Goal: Transaction & Acquisition: Purchase product/service

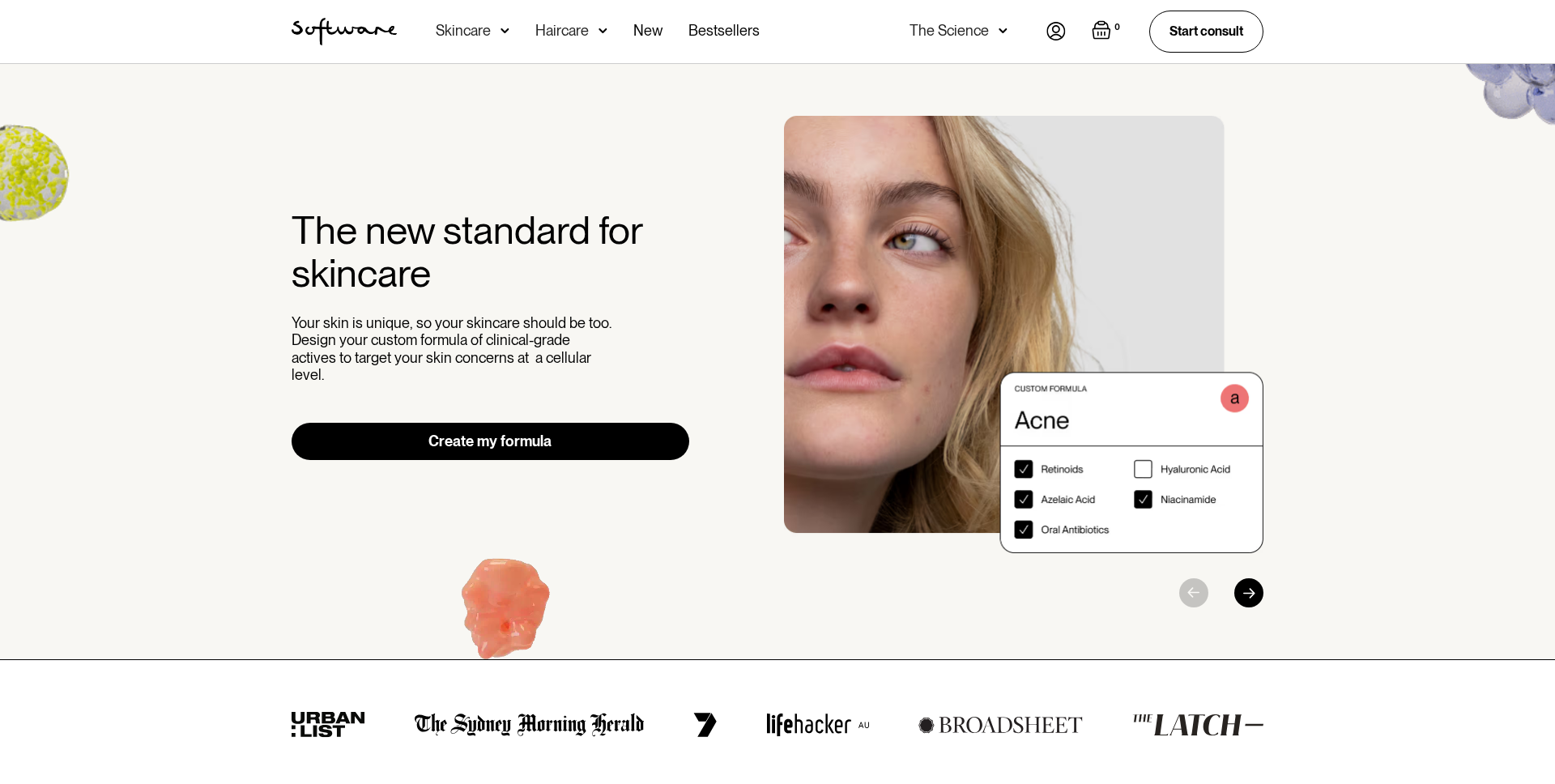
click at [490, 32] on div "Haircare" at bounding box center [463, 30] width 55 height 16
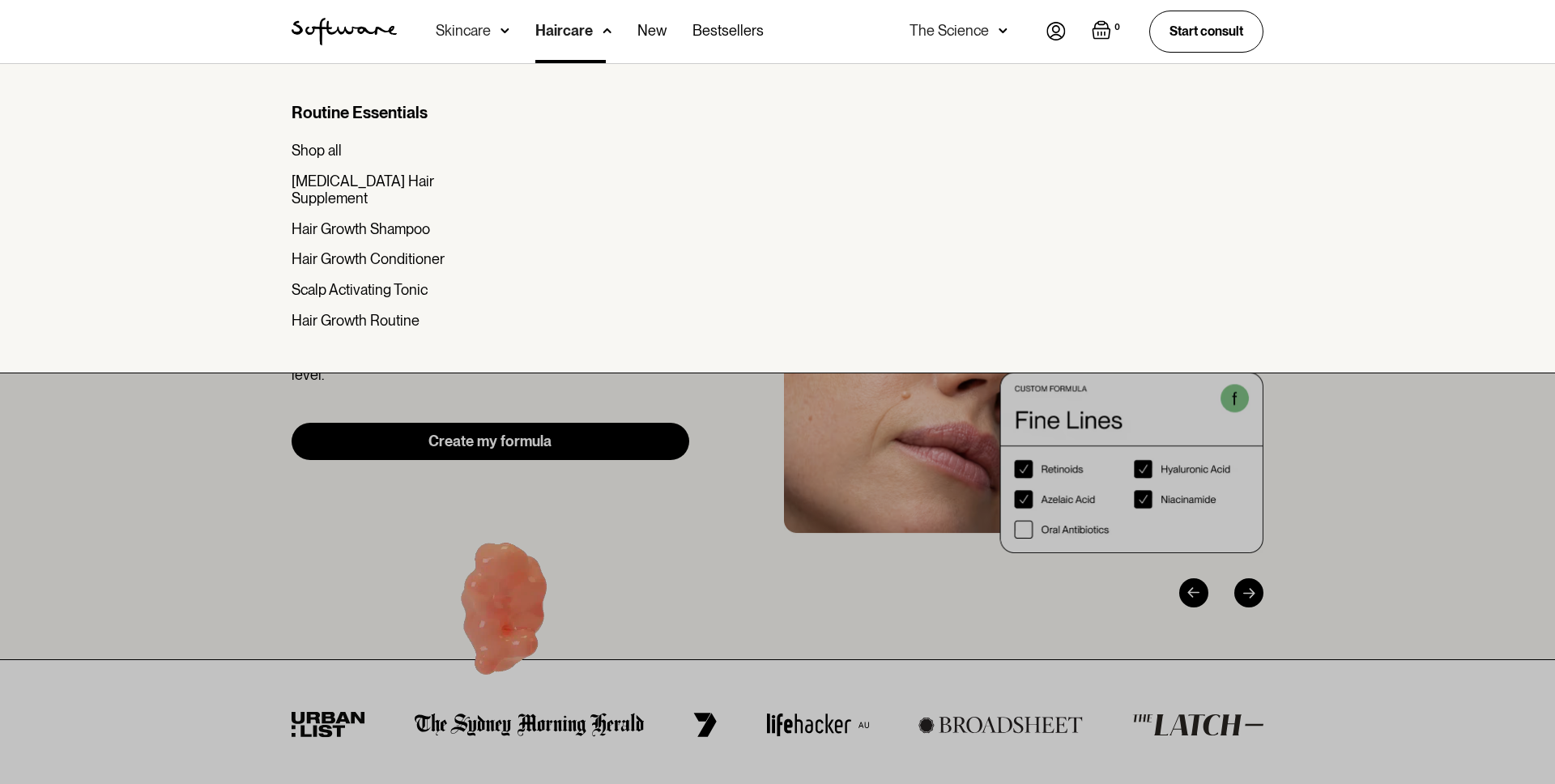
click at [665, 32] on div "Acne Ageing Pigmentation Everyday care Hair Loss Learn Skincare Custom Formulas…" at bounding box center [599, 31] width 328 height 63
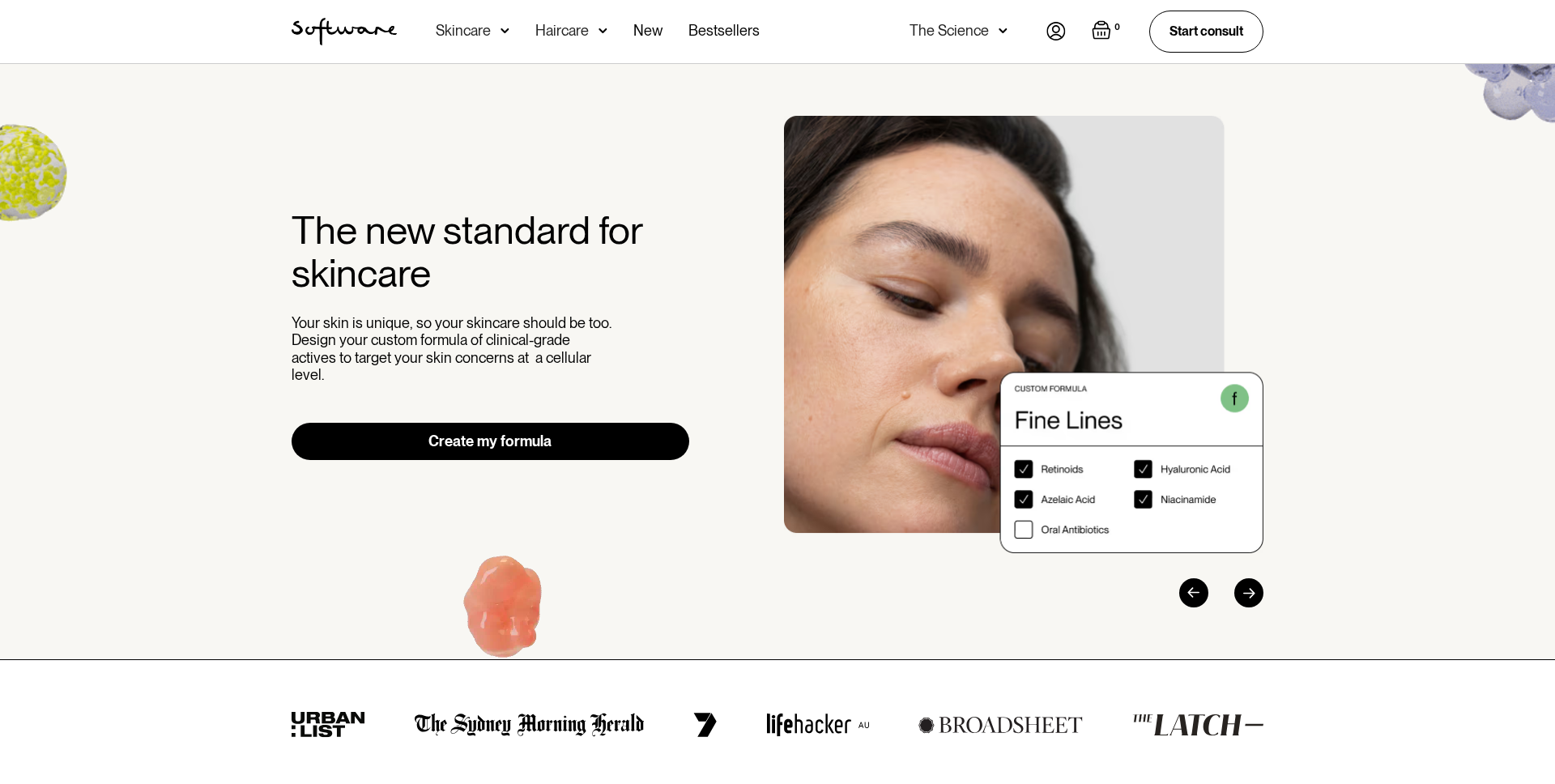
click at [628, 30] on div "Acne Ageing Pigmentation Everyday care Hair Loss Learn Skincare Custom Formulas…" at bounding box center [597, 31] width 324 height 63
click at [639, 29] on link "New" at bounding box center [647, 31] width 29 height 63
